Goal: Task Accomplishment & Management: Complete application form

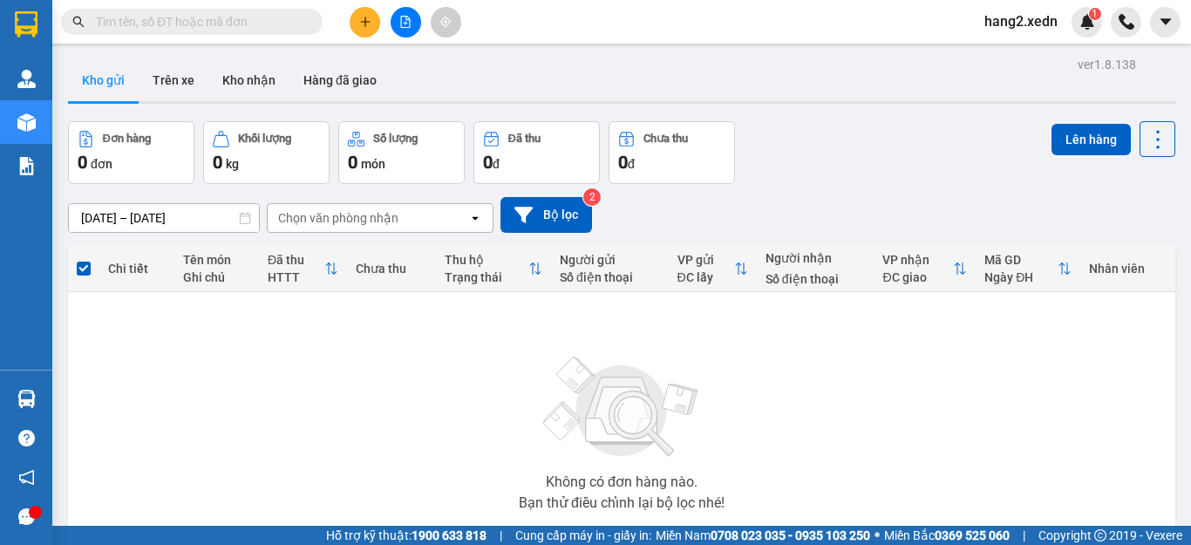
scroll to position [111, 0]
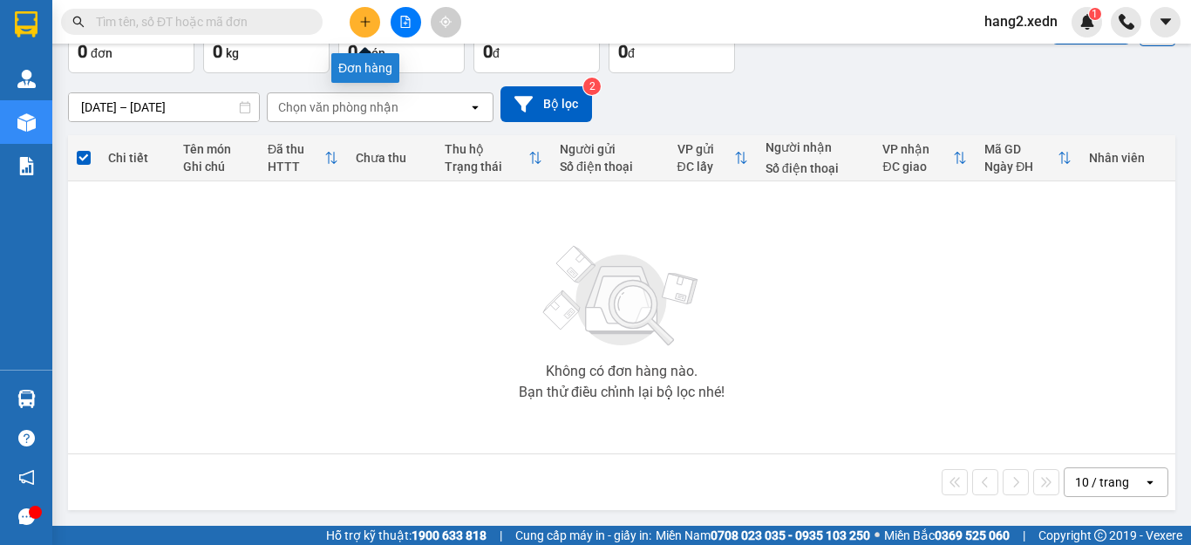
click at [361, 25] on icon "plus" at bounding box center [365, 22] width 12 height 12
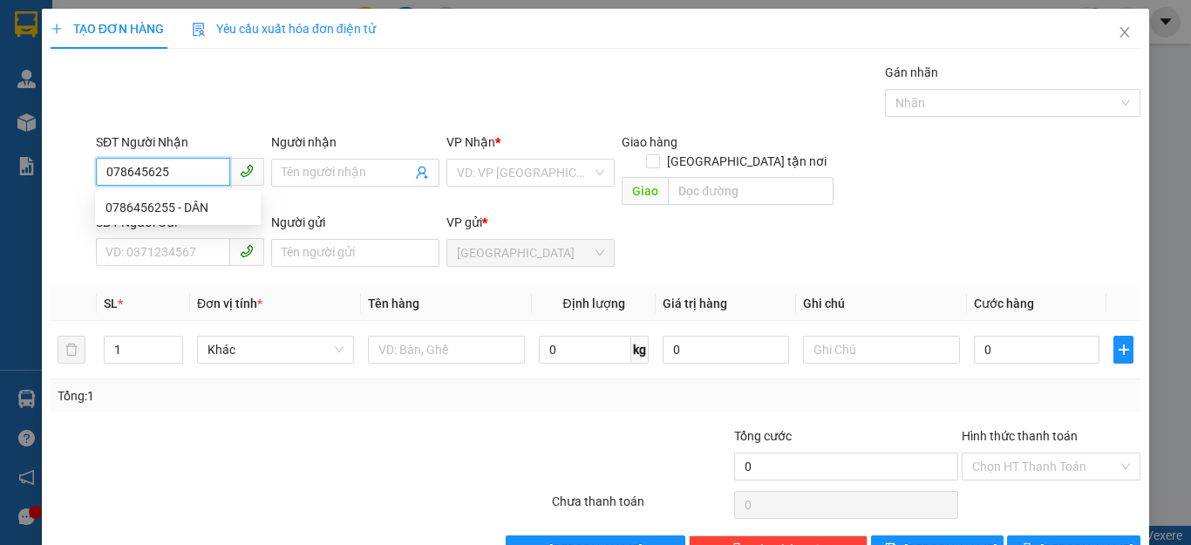
type input "0786456255"
click at [216, 203] on div "0786456255 - DÂN" at bounding box center [177, 207] width 145 height 19
type input "DÂN"
type input "60.000"
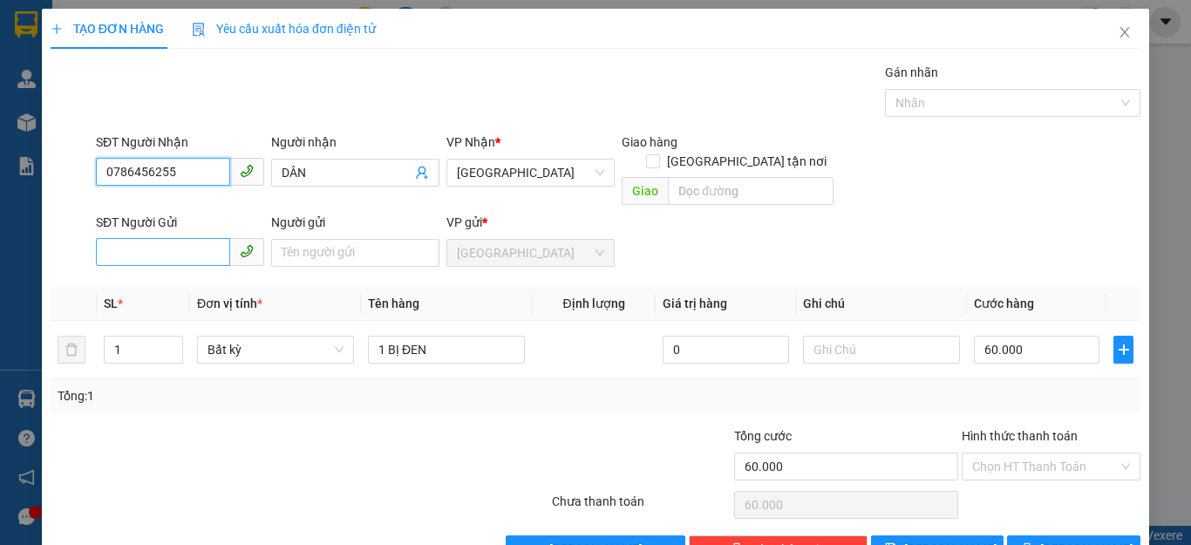
type input "0786456255"
click at [139, 238] on input "SĐT Người Gửi" at bounding box center [163, 252] width 134 height 28
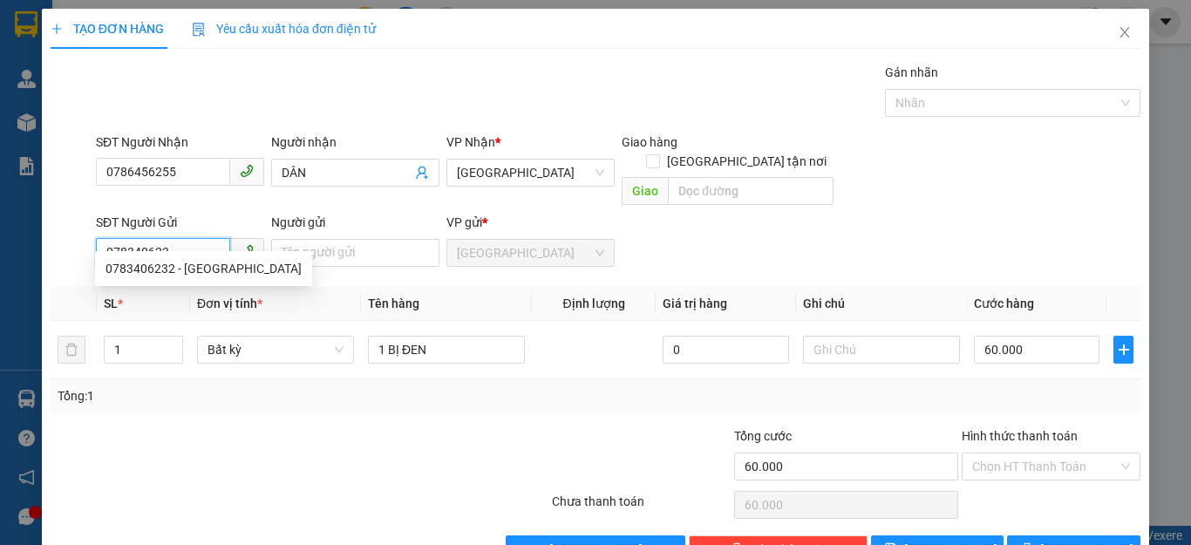
type input "0783406232"
click at [210, 277] on div "0783406232 - [GEOGRAPHIC_DATA]" at bounding box center [203, 268] width 196 height 19
type input "BÁC ÁI"
type input "35.000"
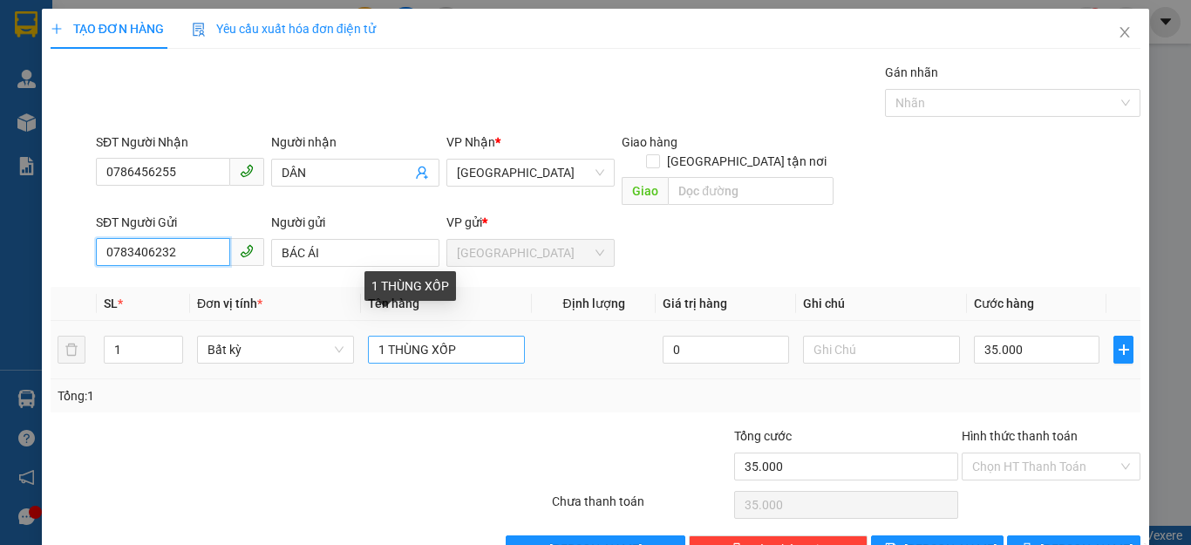
type input "0783406232"
click at [476, 336] on input "1 THÙNG XỐP" at bounding box center [446, 350] width 157 height 28
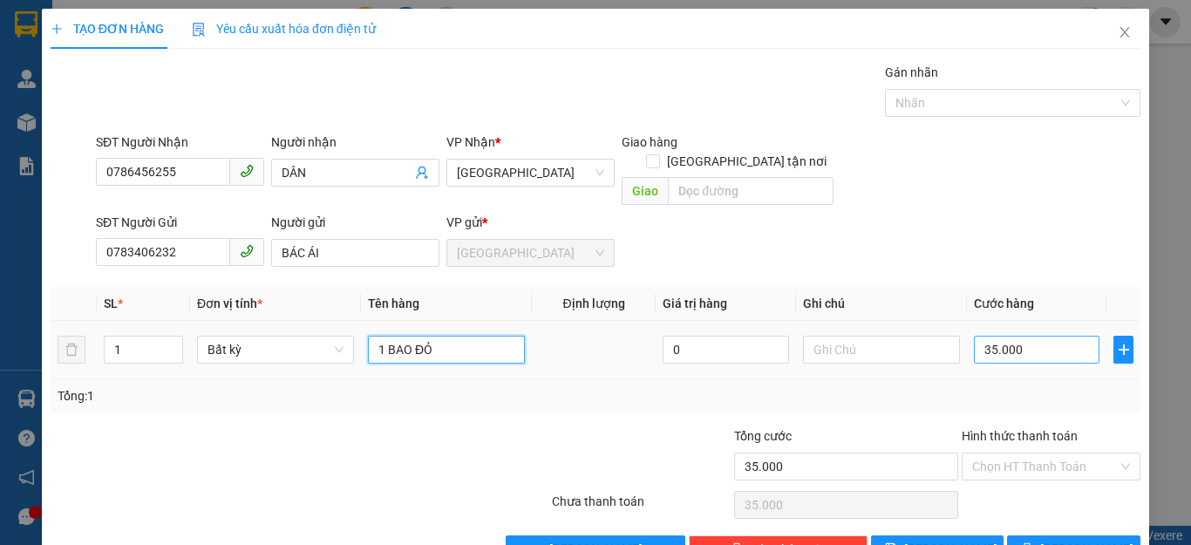
type input "1 BAO ĐỎ"
click at [1028, 337] on input "35.000" at bounding box center [1037, 350] width 126 height 28
type input "5"
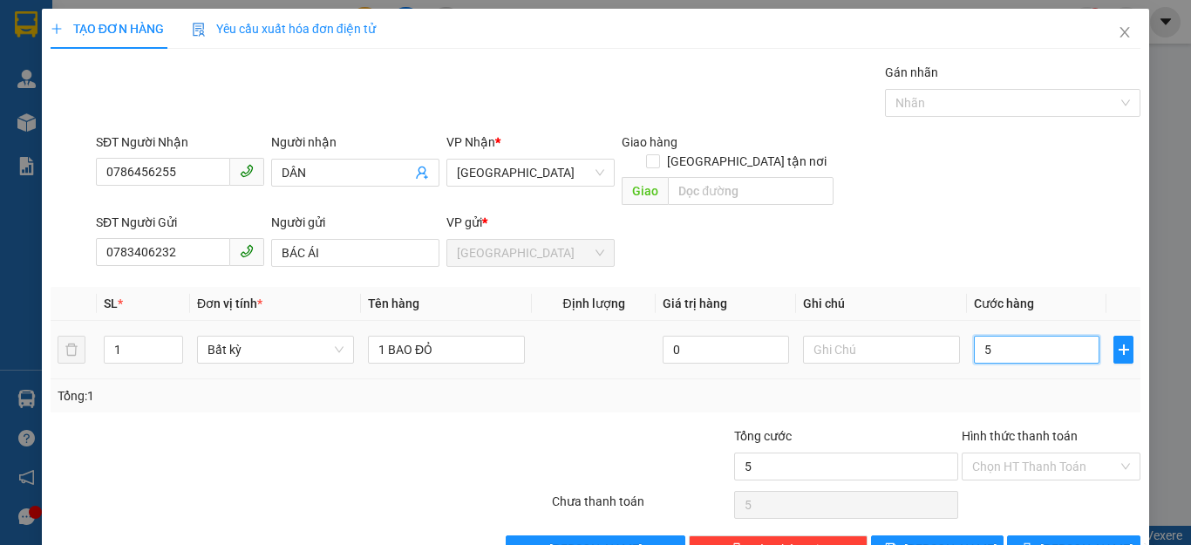
type input "50"
type input "500"
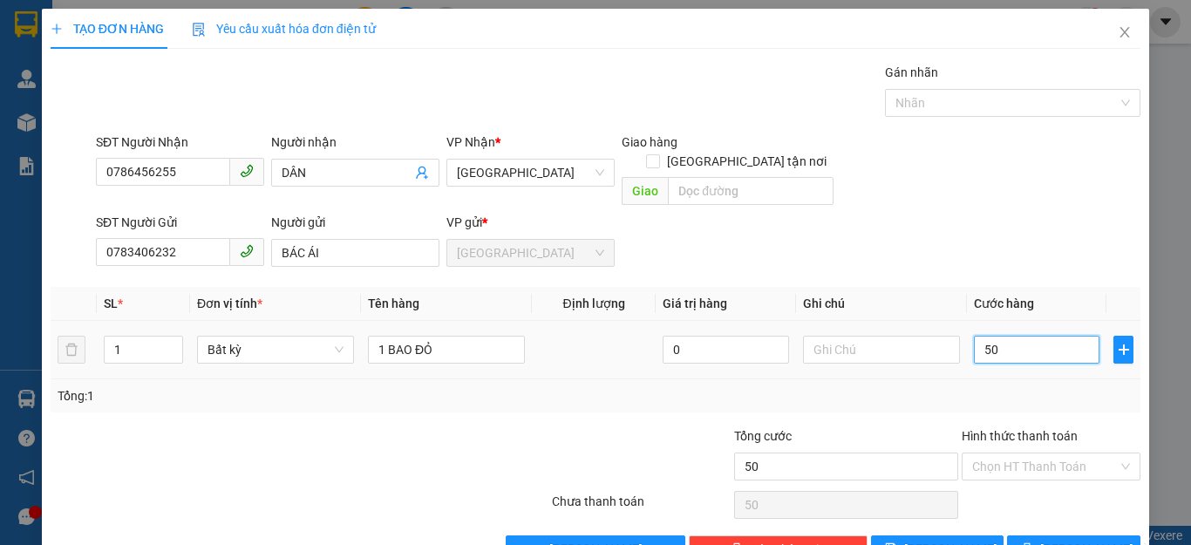
type input "500"
type input "5.000"
type input "50.000"
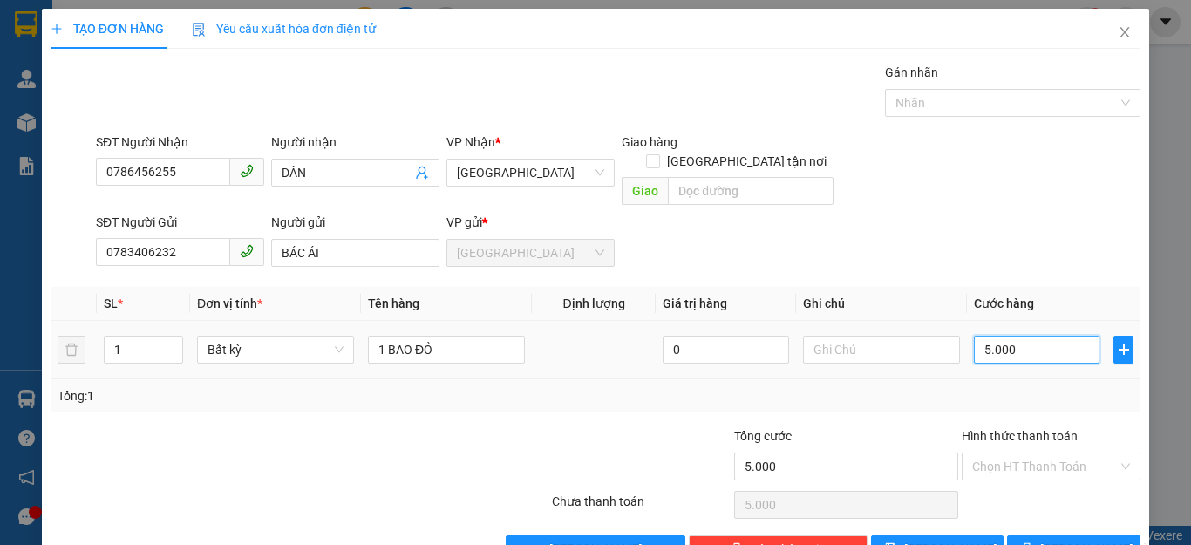
type input "50.000"
click at [1031, 542] on icon "printer" at bounding box center [1027, 548] width 12 height 12
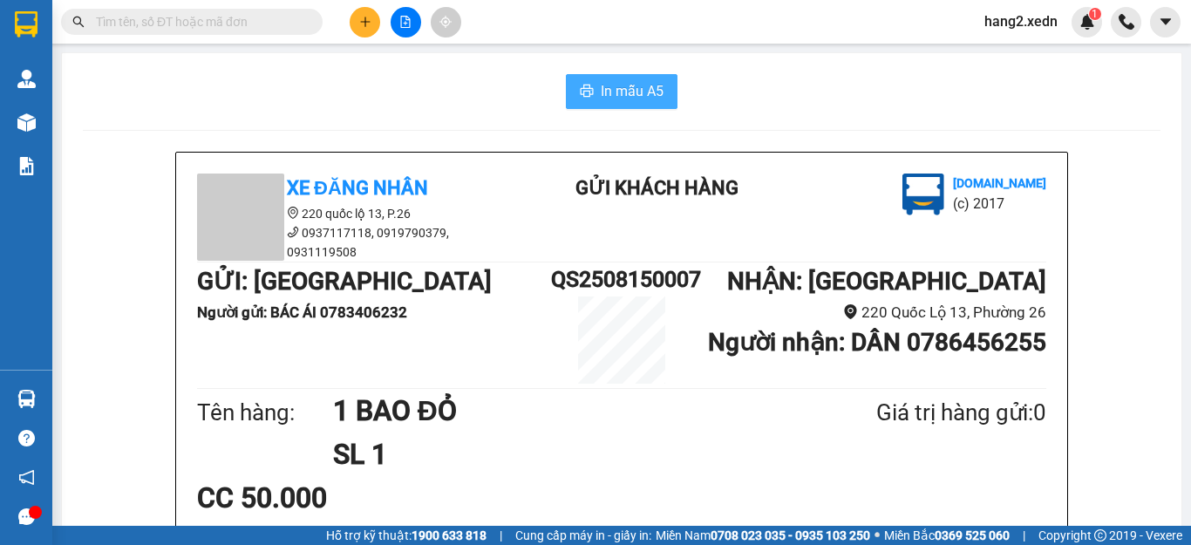
click at [614, 84] on span "In mẫu A5" at bounding box center [632, 91] width 63 height 22
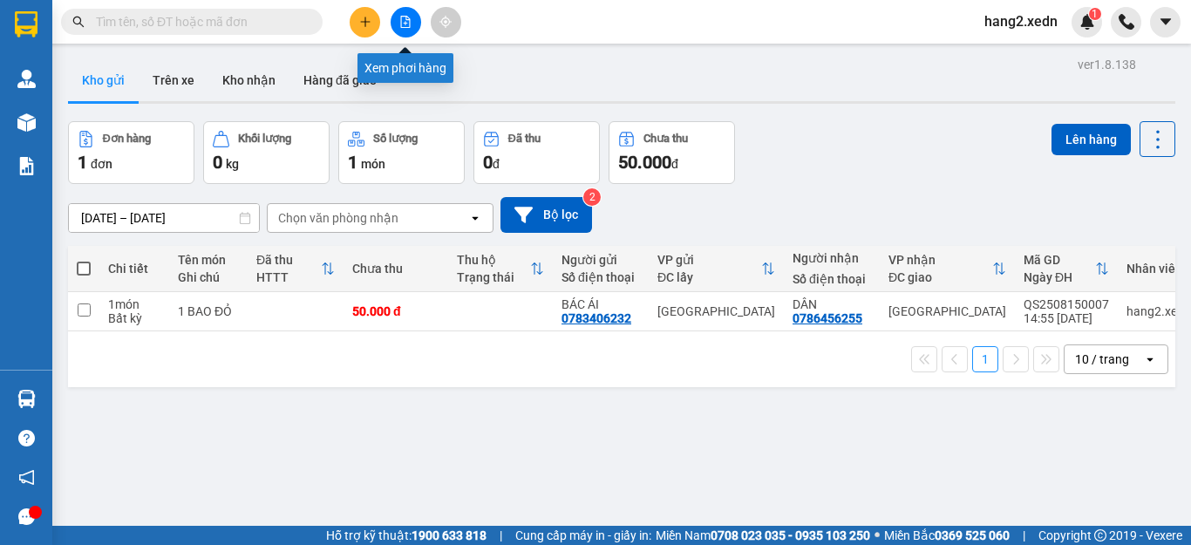
click at [404, 14] on button at bounding box center [405, 22] width 31 height 31
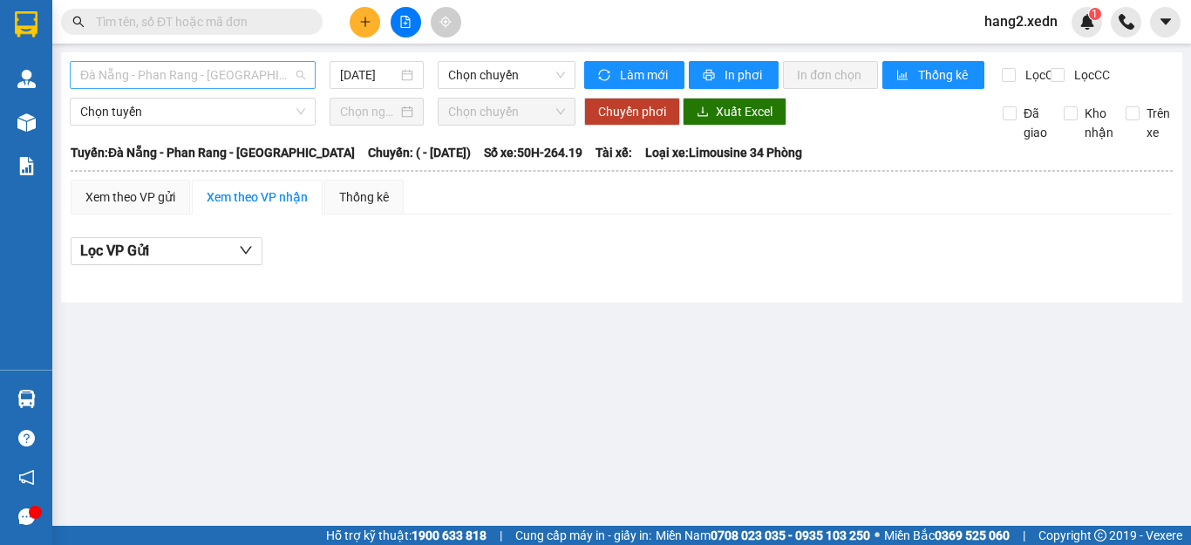
click at [228, 82] on span "Đà Nẵng - Phan Rang - [GEOGRAPHIC_DATA]" at bounding box center [192, 75] width 225 height 26
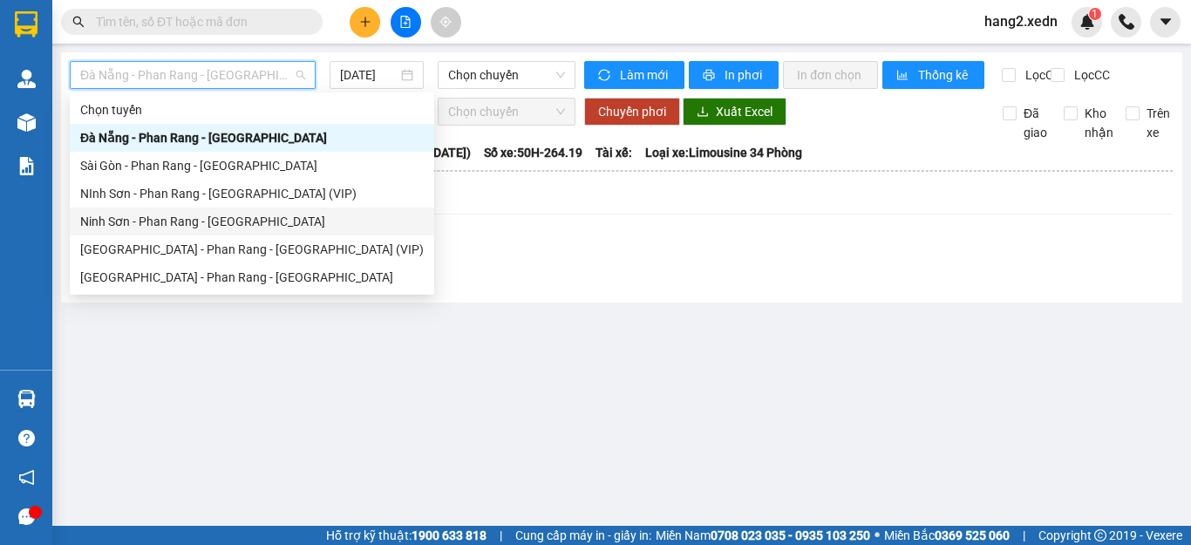
click at [197, 220] on div "Ninh Sơn - Phan Rang - [GEOGRAPHIC_DATA]" at bounding box center [251, 221] width 343 height 19
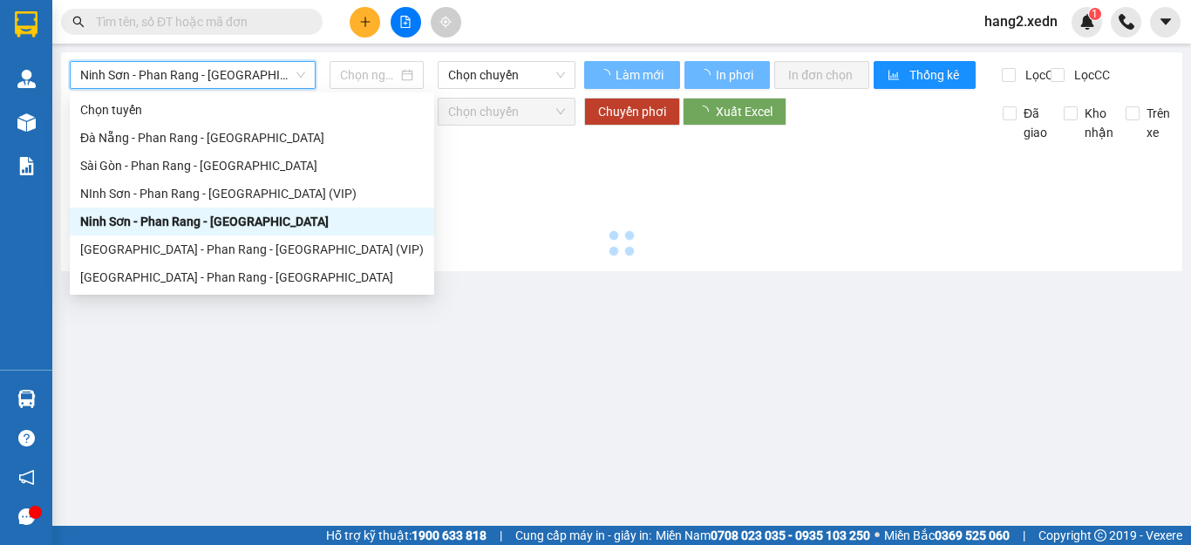
type input "[DATE]"
